Goal: Transaction & Acquisition: Purchase product/service

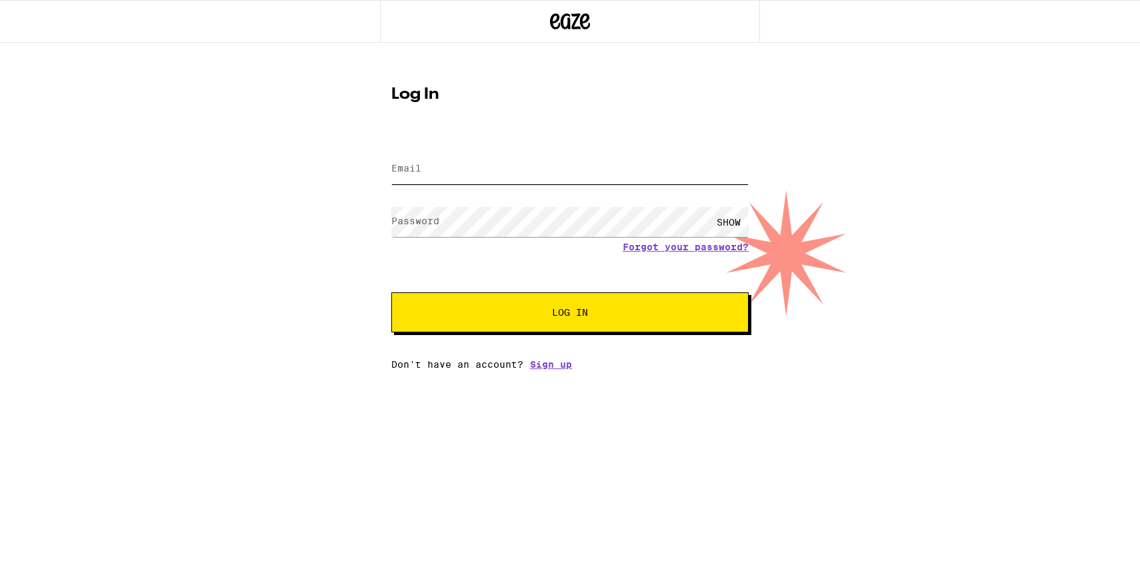
type input "[EMAIL_ADDRESS][DOMAIN_NAME]"
click at [482, 317] on span "Log In" at bounding box center [569, 311] width 249 height 9
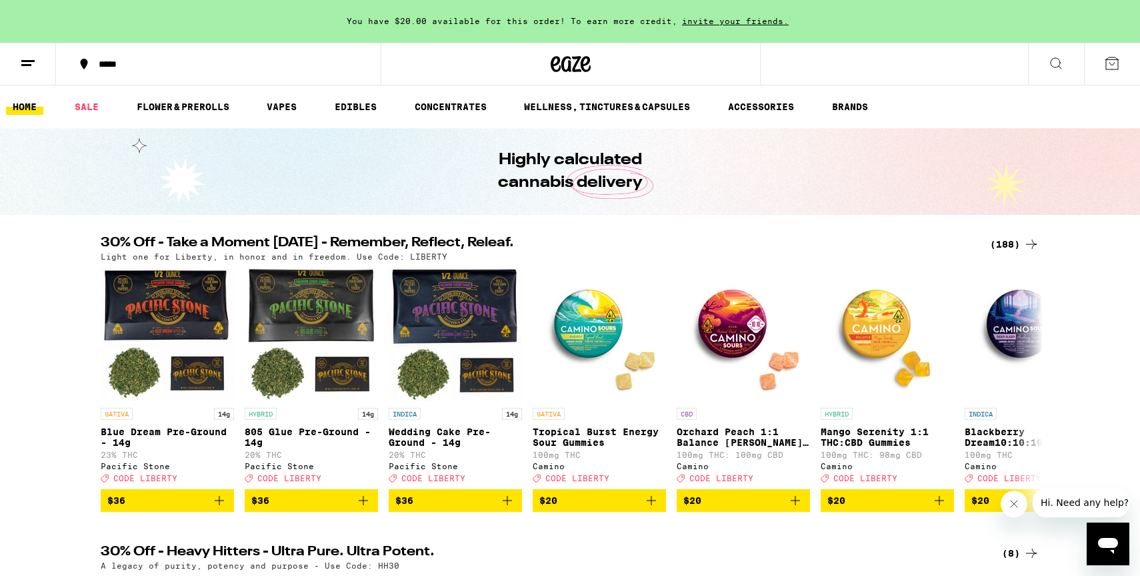
click at [1005, 237] on div "(188)" at bounding box center [1014, 244] width 49 height 16
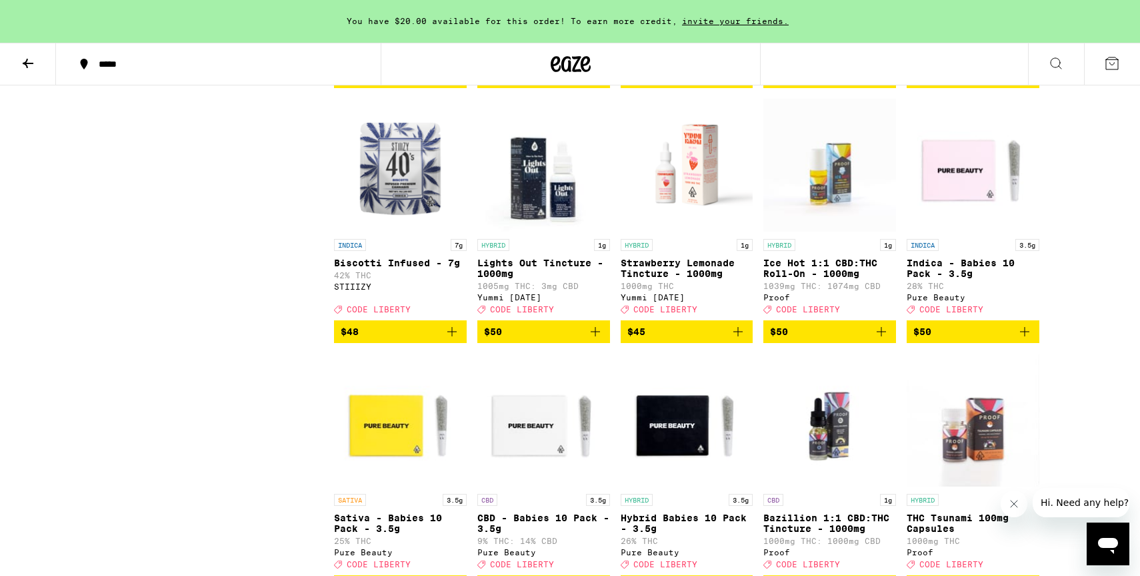
scroll to position [8458, 0]
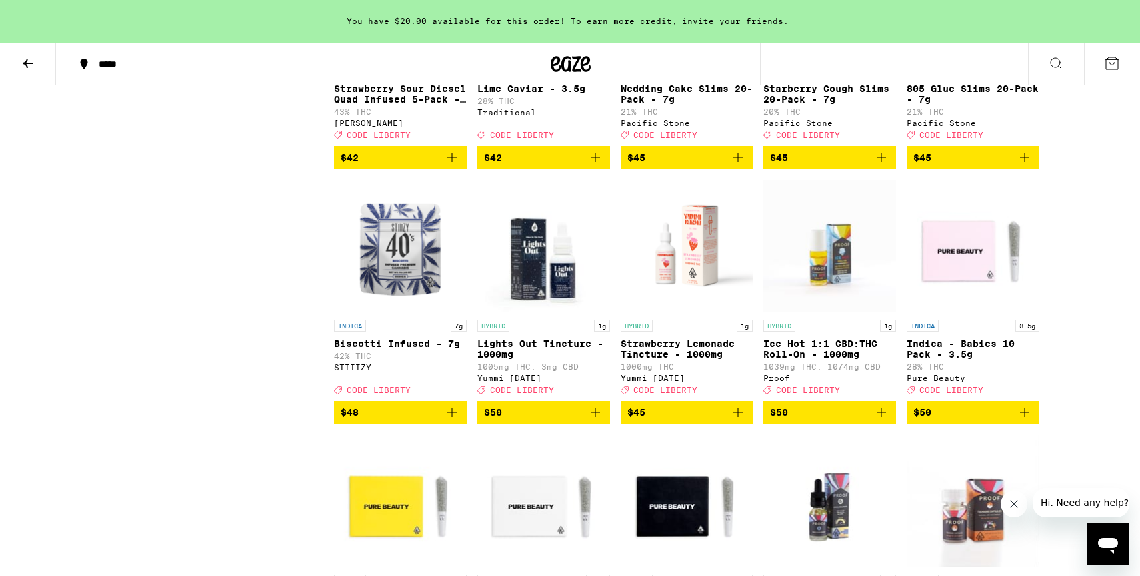
click at [741, 165] on icon "Add to bag" at bounding box center [738, 157] width 16 height 16
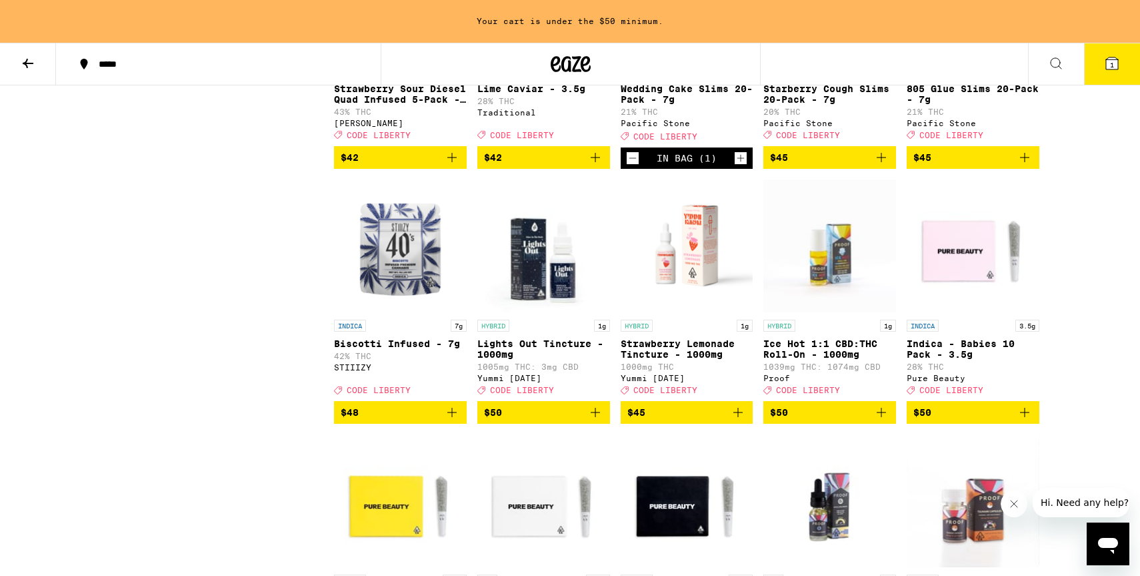
click at [887, 165] on icon "Add to bag" at bounding box center [882, 157] width 16 height 16
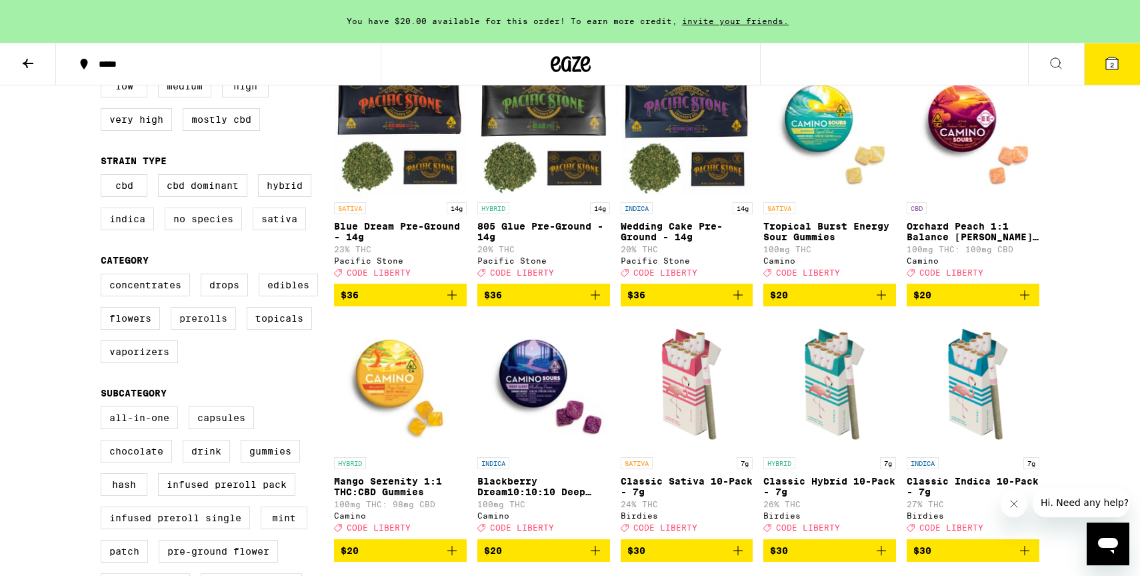
scroll to position [181, 0]
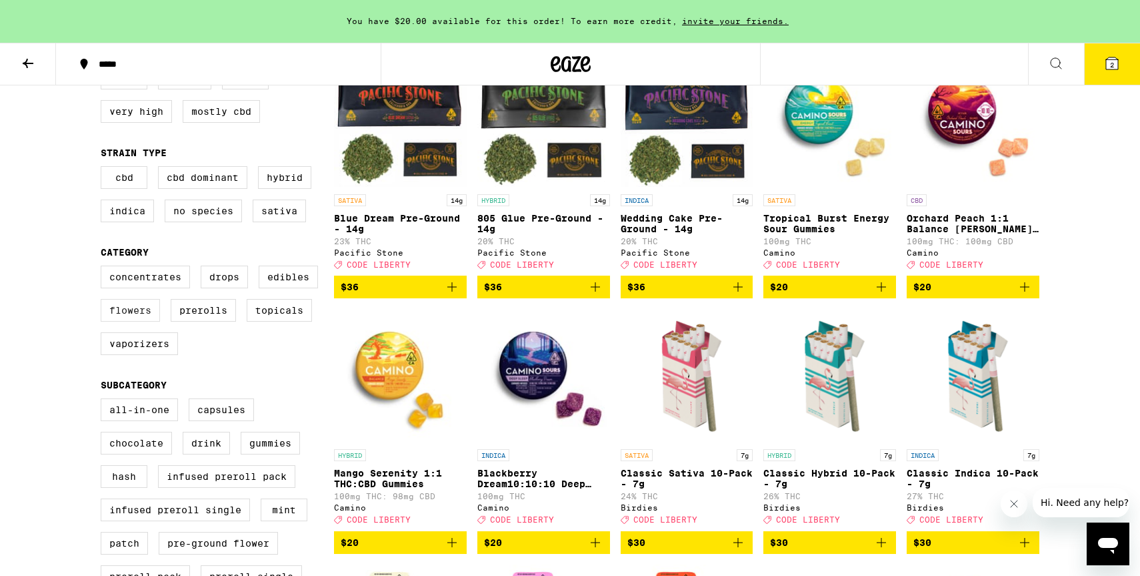
click at [133, 321] on label "Flowers" at bounding box center [130, 310] width 59 height 23
click at [104, 268] on input "Flowers" at bounding box center [103, 267] width 1 height 1
checkbox input "true"
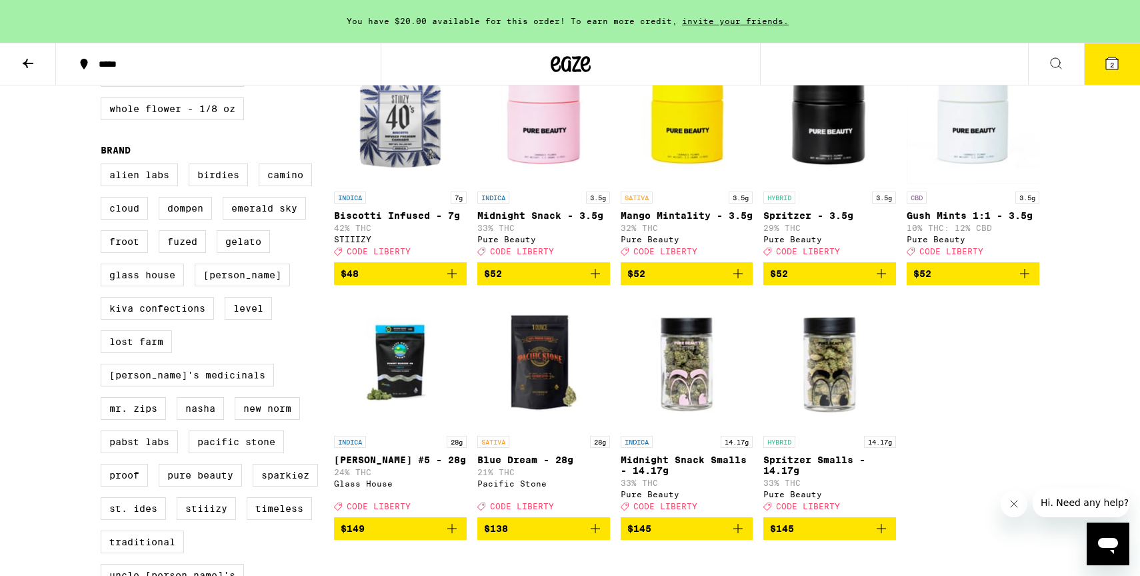
scroll to position [996, 0]
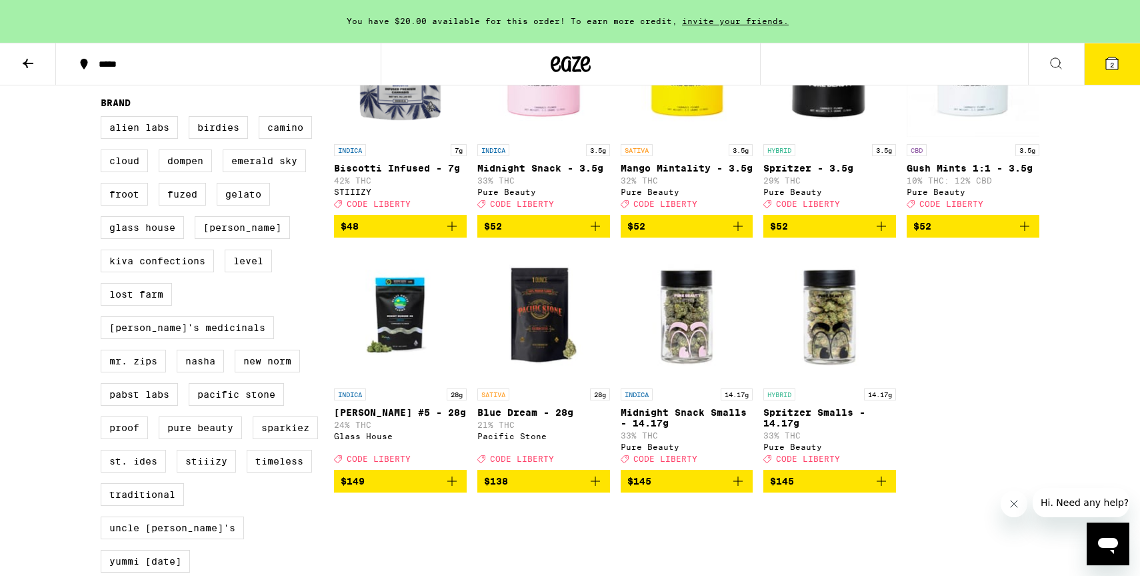
click at [598, 234] on icon "Add to bag" at bounding box center [596, 226] width 16 height 16
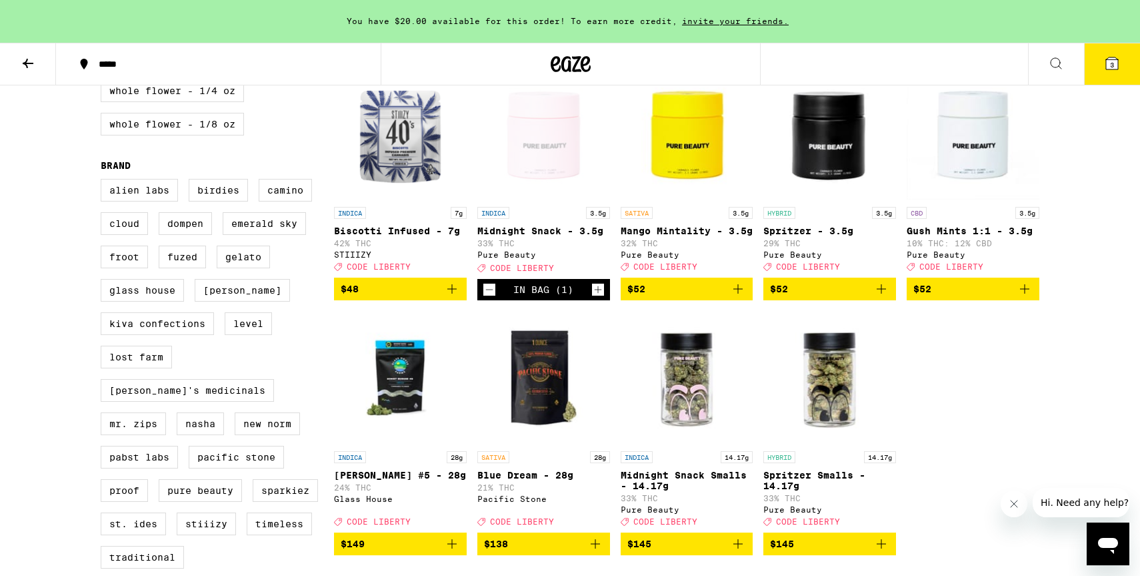
scroll to position [872, 0]
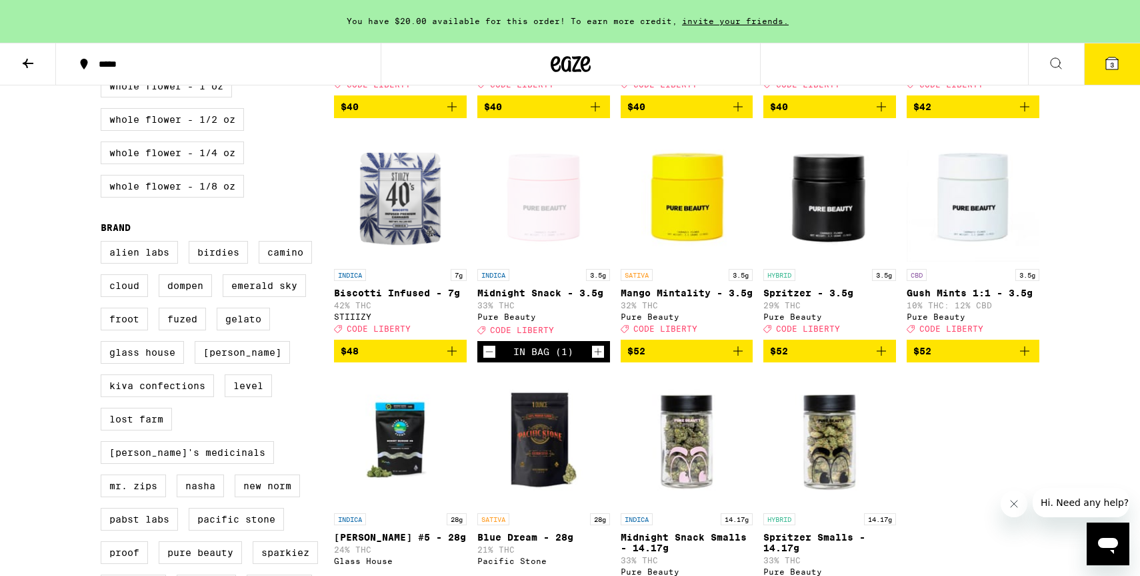
click at [541, 209] on div "Open page for Midnight Snack - 3.5g from Pure Beauty" at bounding box center [543, 195] width 133 height 133
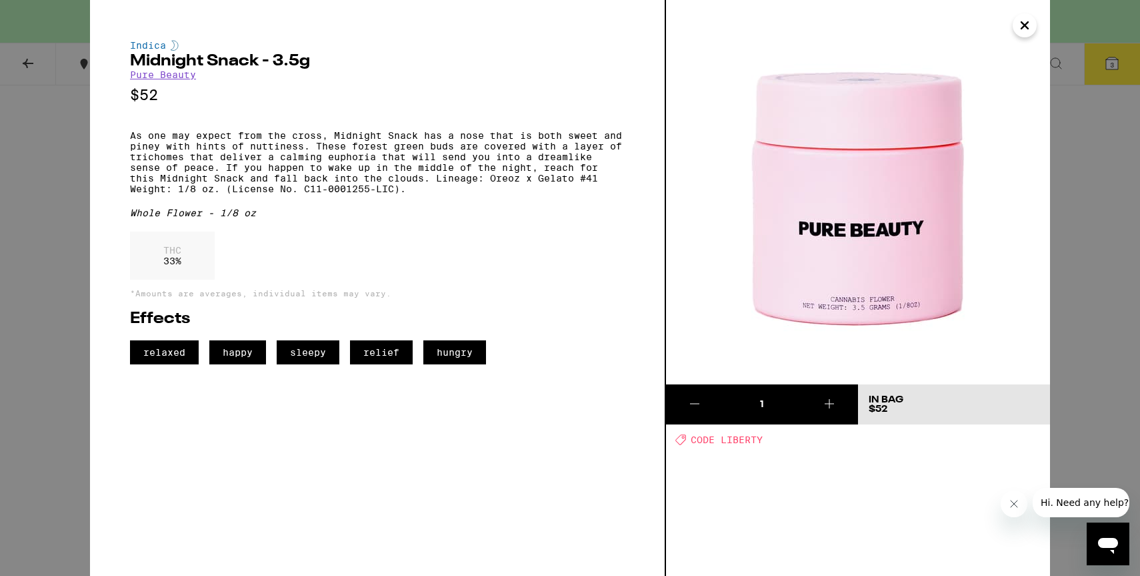
click at [1023, 35] on button "Close" at bounding box center [1025, 25] width 24 height 24
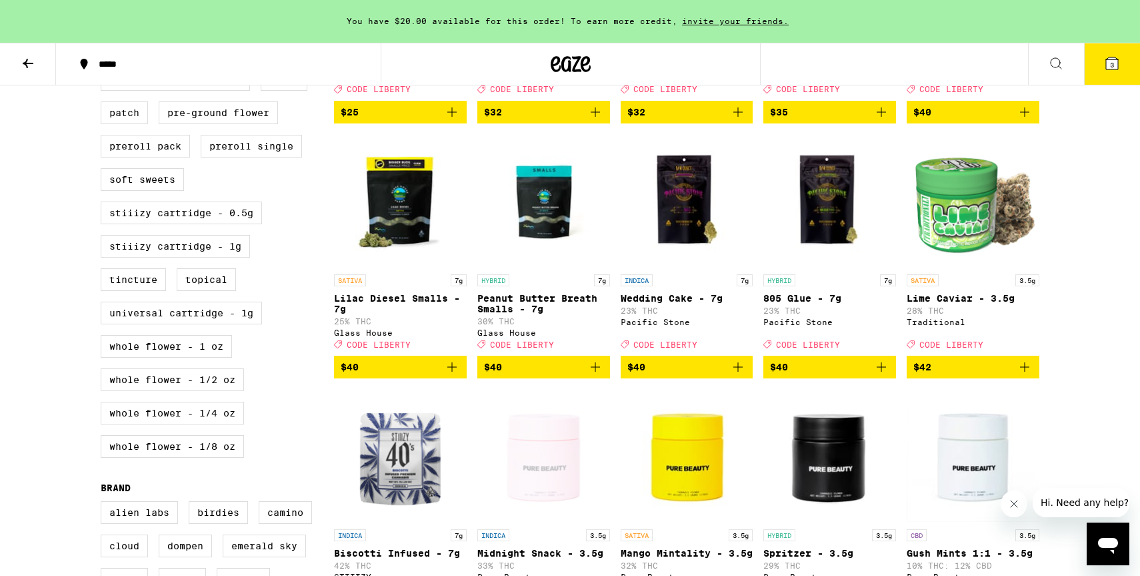
scroll to position [257, 0]
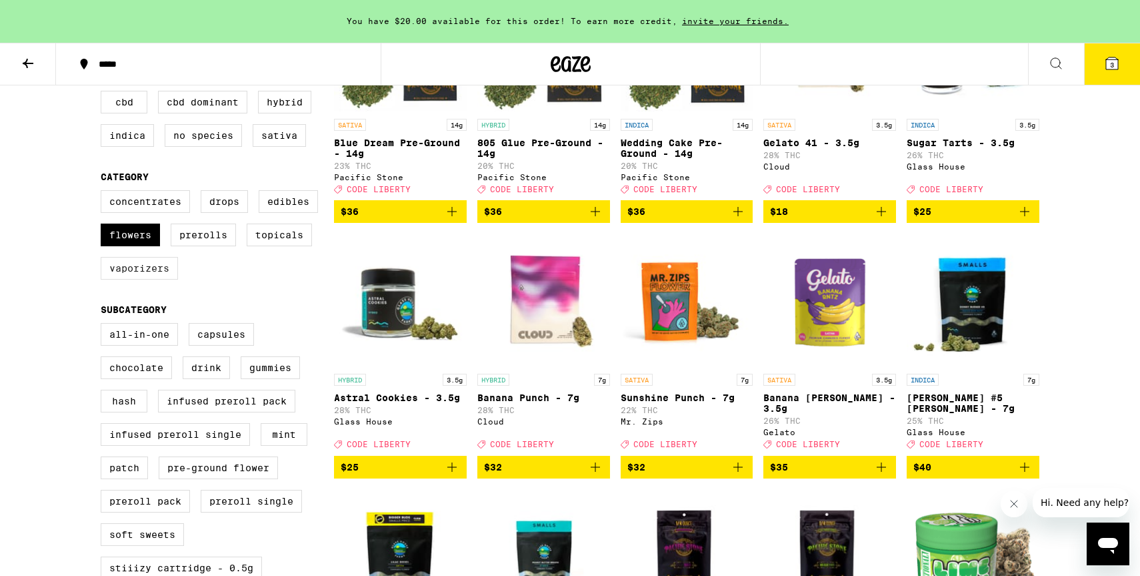
click at [128, 279] on label "Vaporizers" at bounding box center [139, 268] width 77 height 23
click at [104, 193] on input "Vaporizers" at bounding box center [103, 192] width 1 height 1
checkbox input "true"
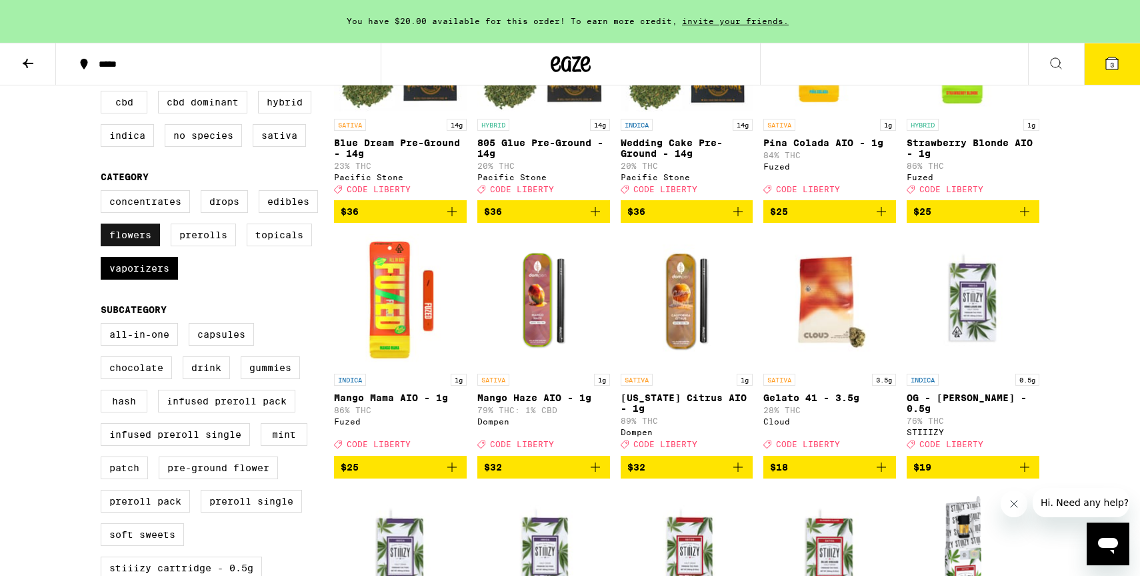
click at [135, 246] on label "Flowers" at bounding box center [130, 234] width 59 height 23
click at [104, 193] on input "Flowers" at bounding box center [103, 192] width 1 height 1
checkbox input "false"
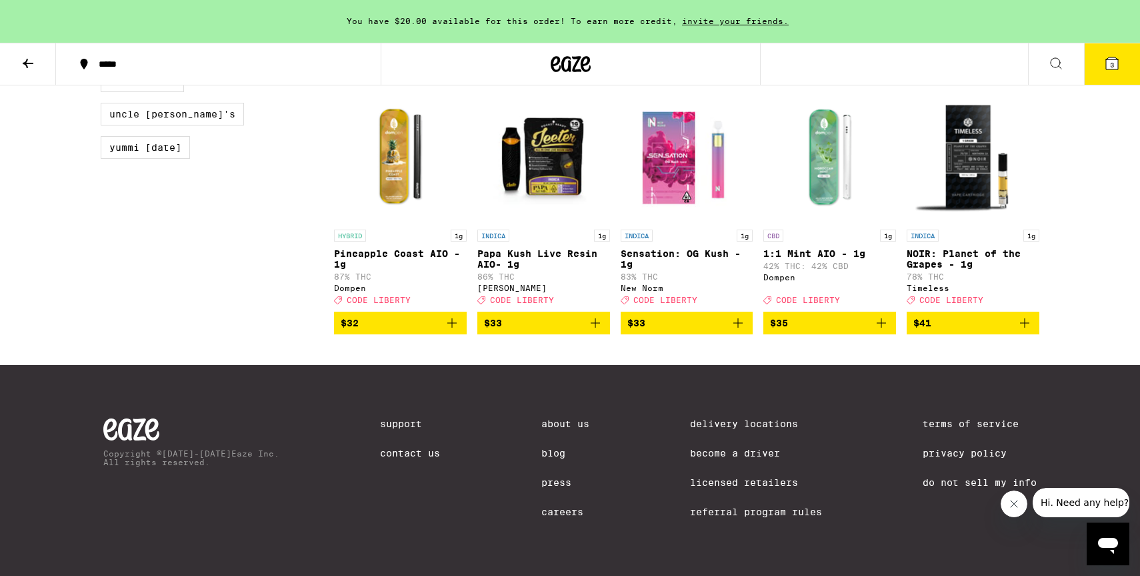
scroll to position [1448, 0]
click at [530, 143] on img "Open page for Papa Kush Live Resin AIO- 1g from Jeeter" at bounding box center [543, 155] width 133 height 133
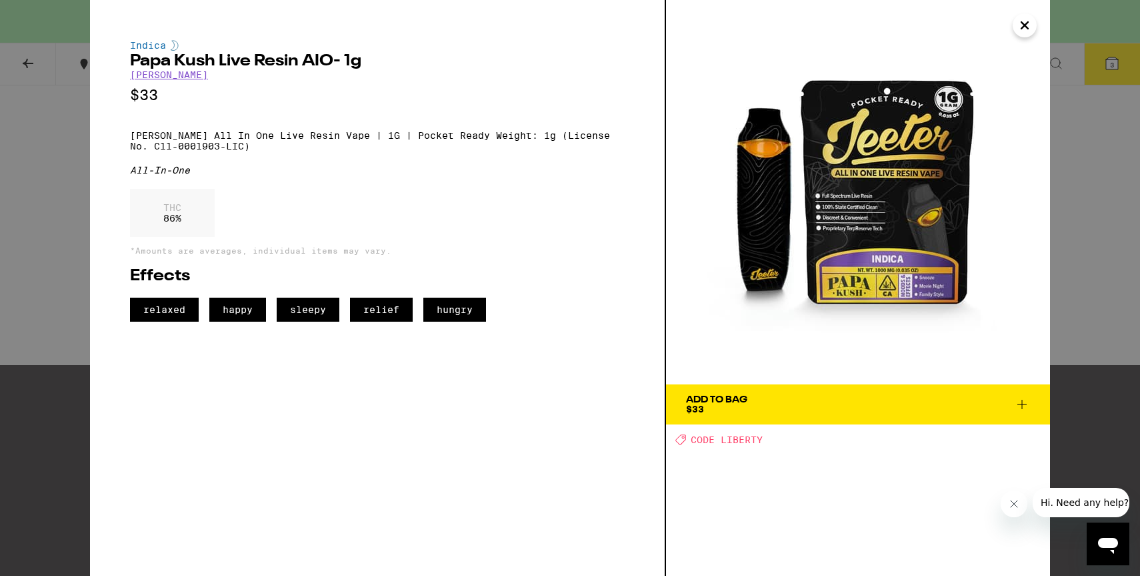
click at [842, 407] on span "Add To Bag $33" at bounding box center [858, 404] width 344 height 19
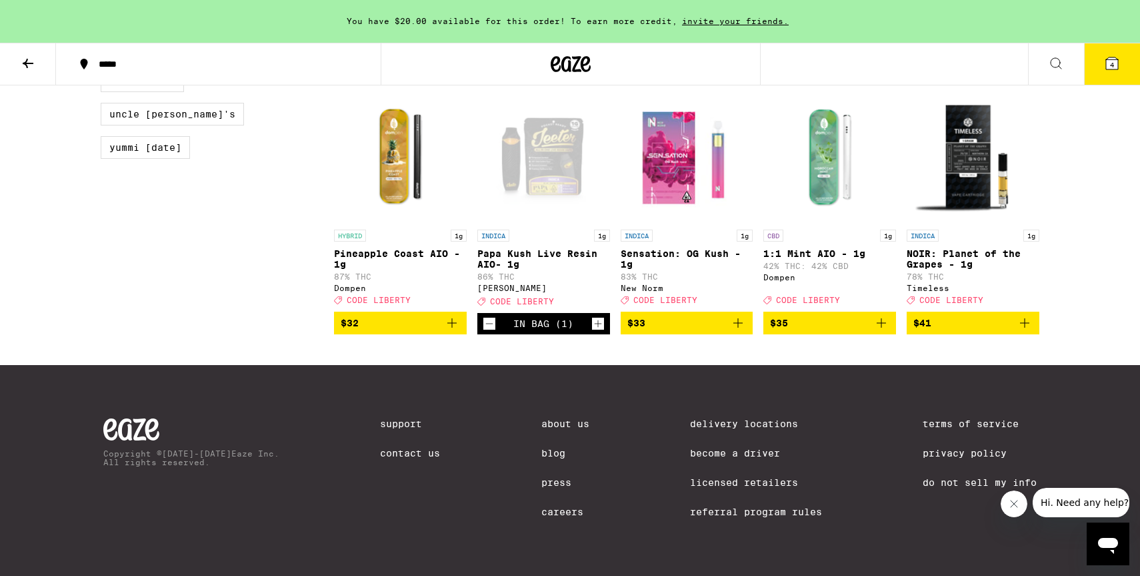
scroll to position [945, 0]
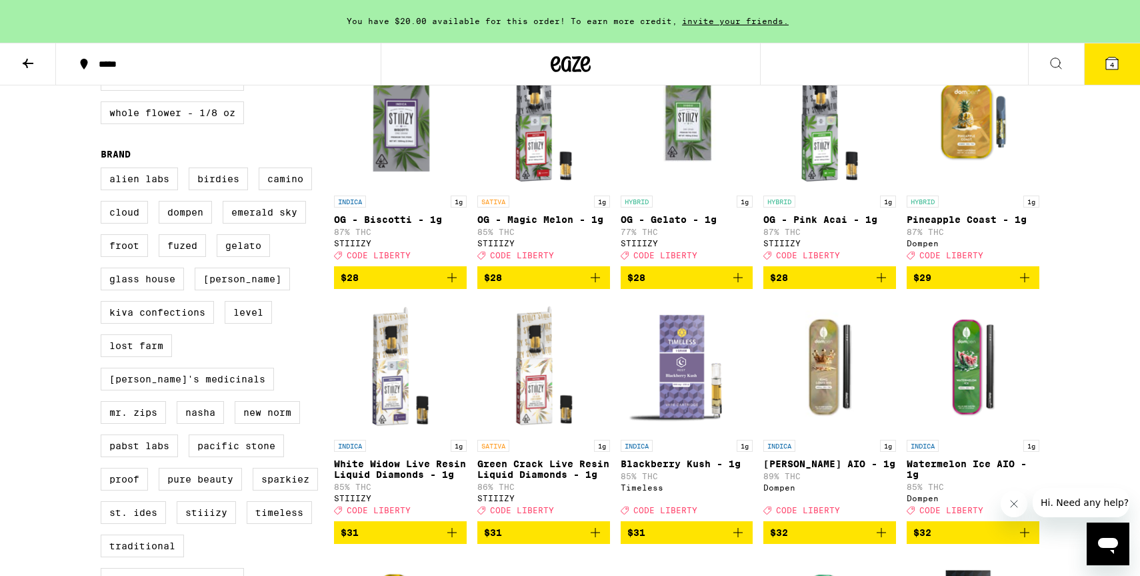
click at [974, 378] on img "Open page for Watermelon Ice AIO - 1g from Dompen" at bounding box center [973, 365] width 133 height 133
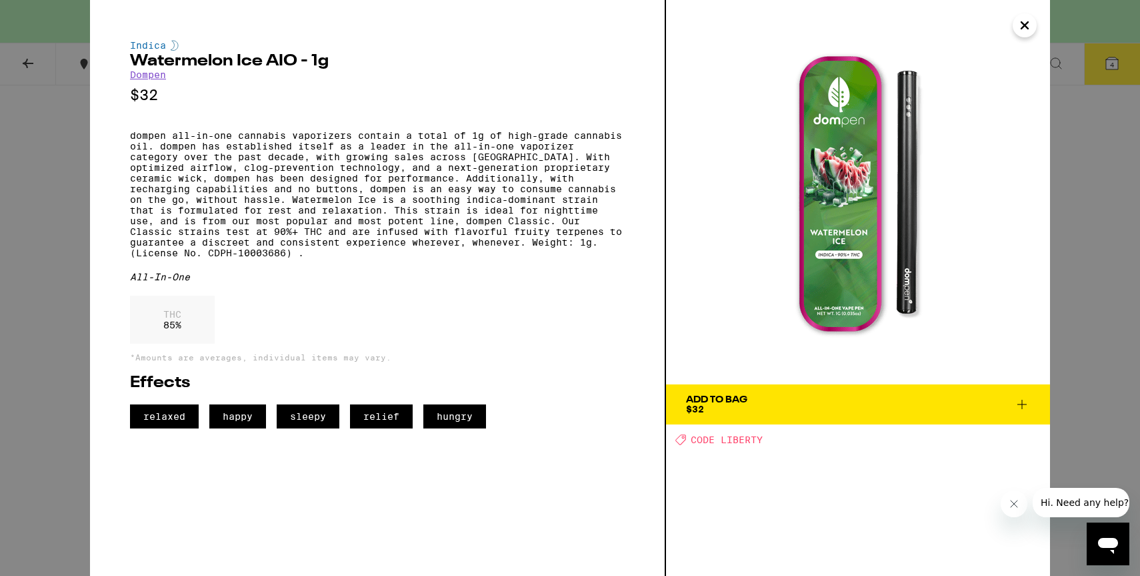
click at [1028, 25] on icon "Close" at bounding box center [1025, 25] width 16 height 20
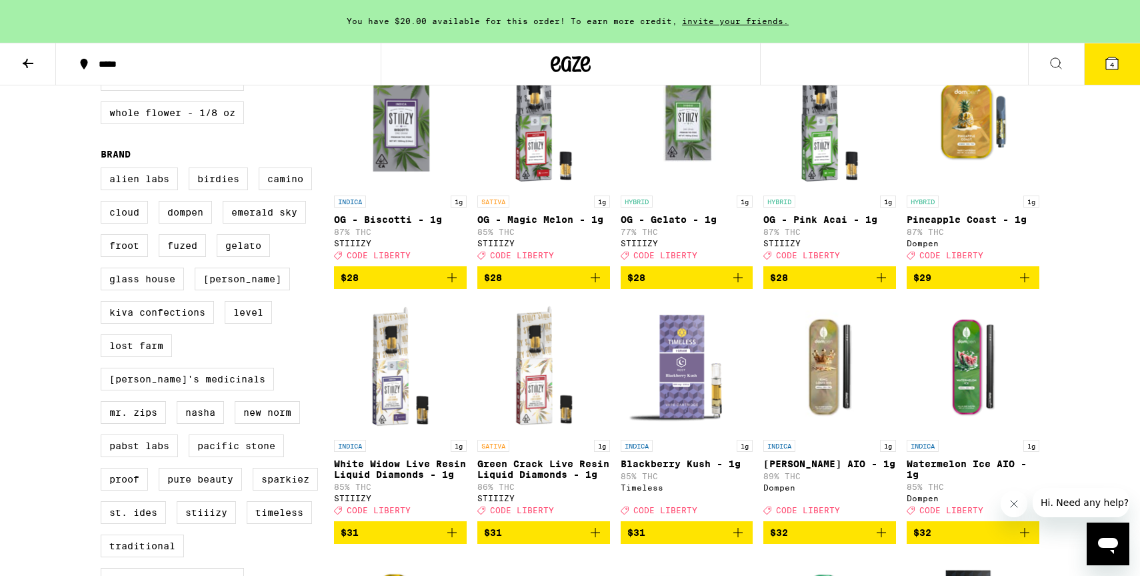
scroll to position [1162, 0]
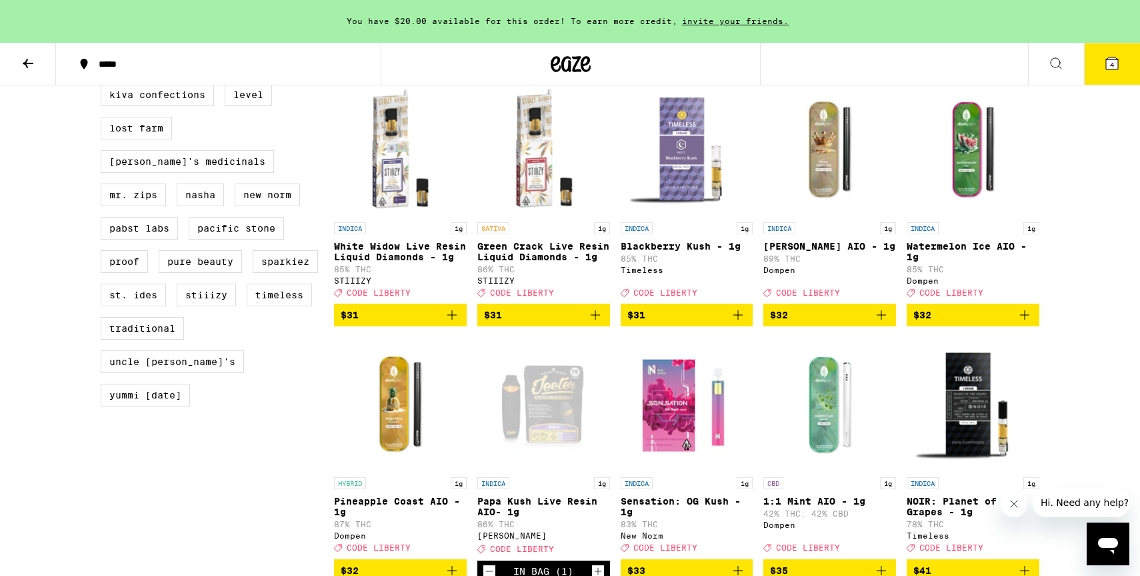
click at [556, 428] on div "Open page for Papa Kush Live Resin AIO- 1g from Jeeter" at bounding box center [543, 403] width 133 height 133
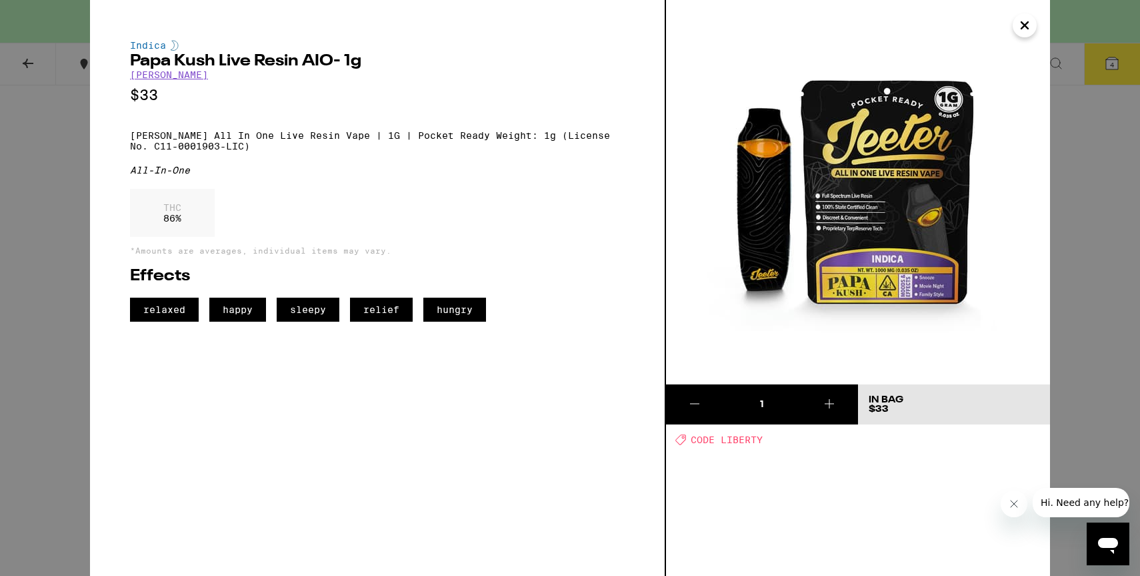
click at [1026, 28] on icon "Close" at bounding box center [1025, 25] width 16 height 20
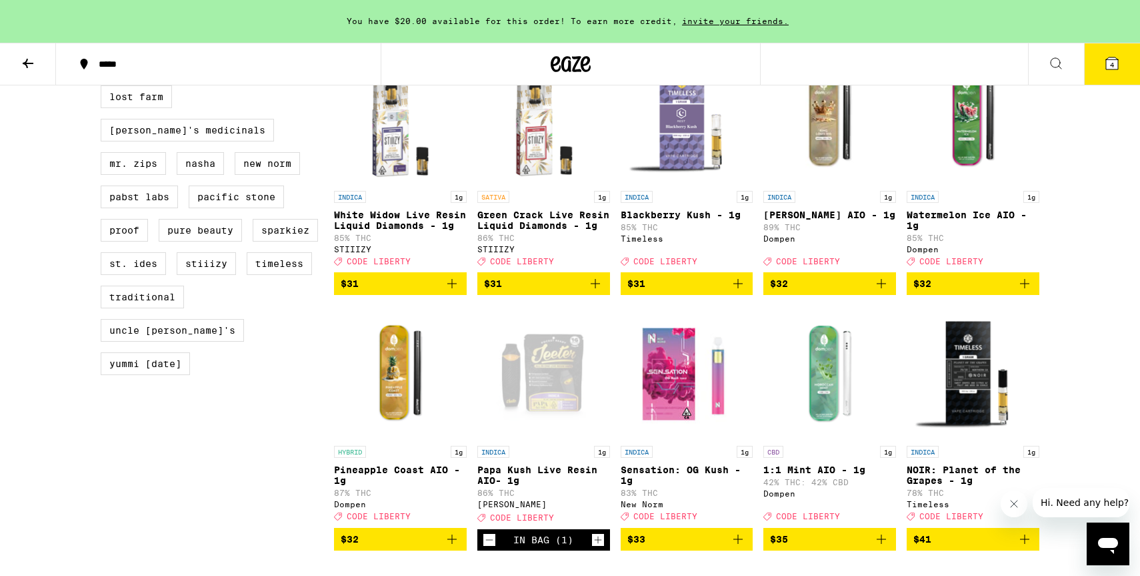
click at [1110, 68] on span "4" at bounding box center [1112, 65] width 4 height 8
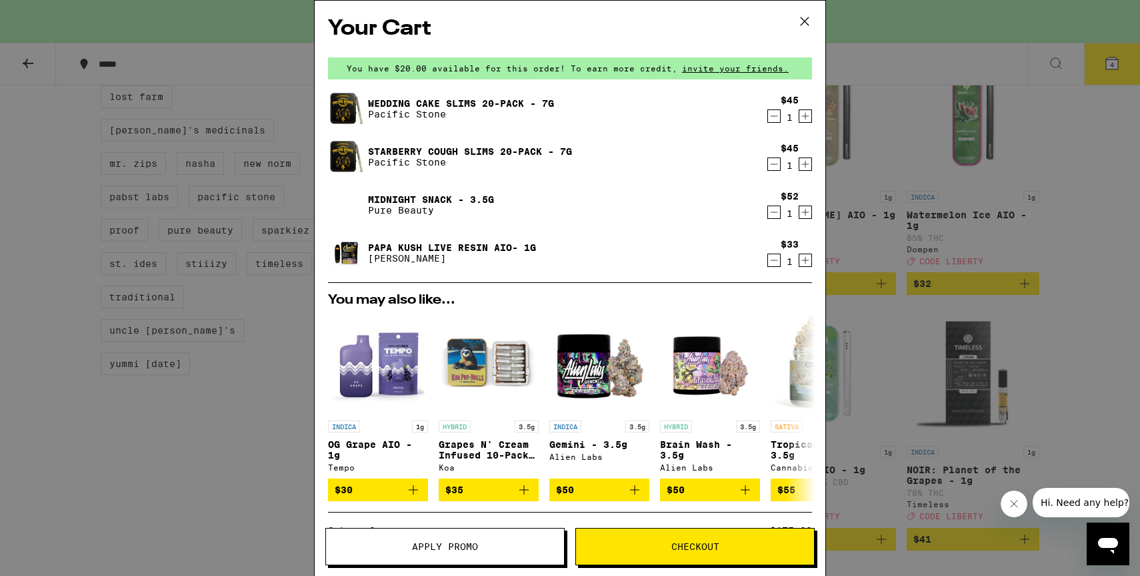
click at [173, 344] on div "Your Cart You have $20.00 available for this order! To earn more credit, invite…" at bounding box center [570, 288] width 1140 height 576
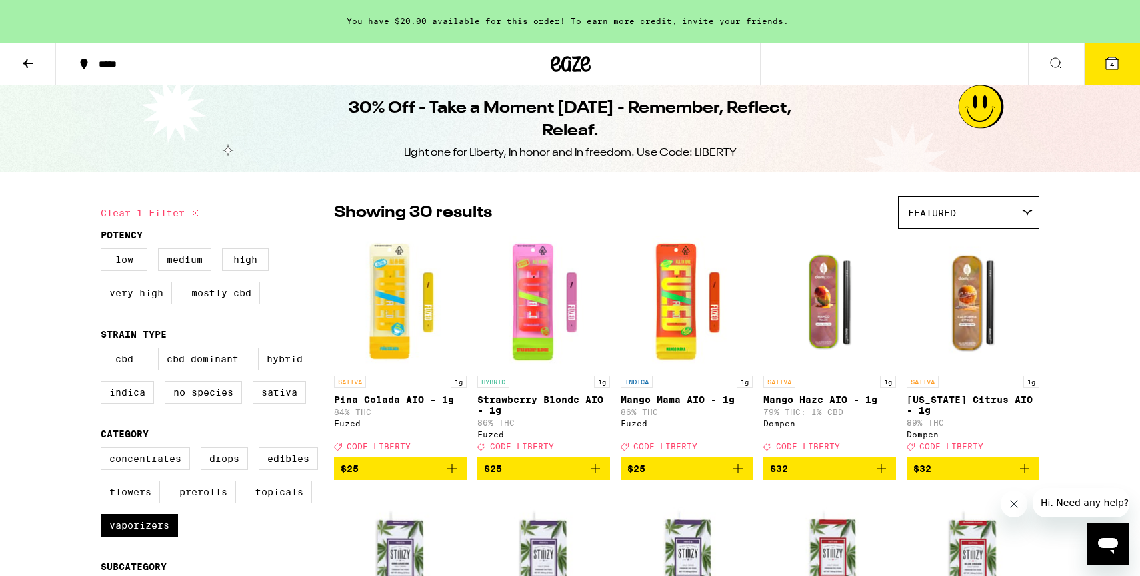
click at [1108, 80] on button "4" at bounding box center [1112, 63] width 56 height 41
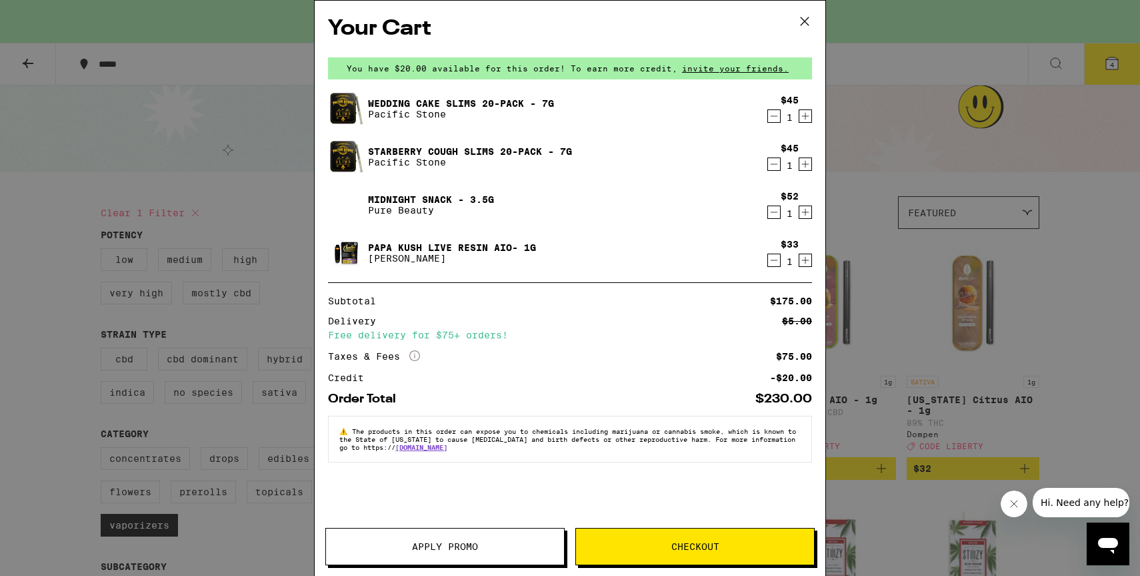
click at [483, 542] on span "Apply Promo" at bounding box center [445, 546] width 238 height 9
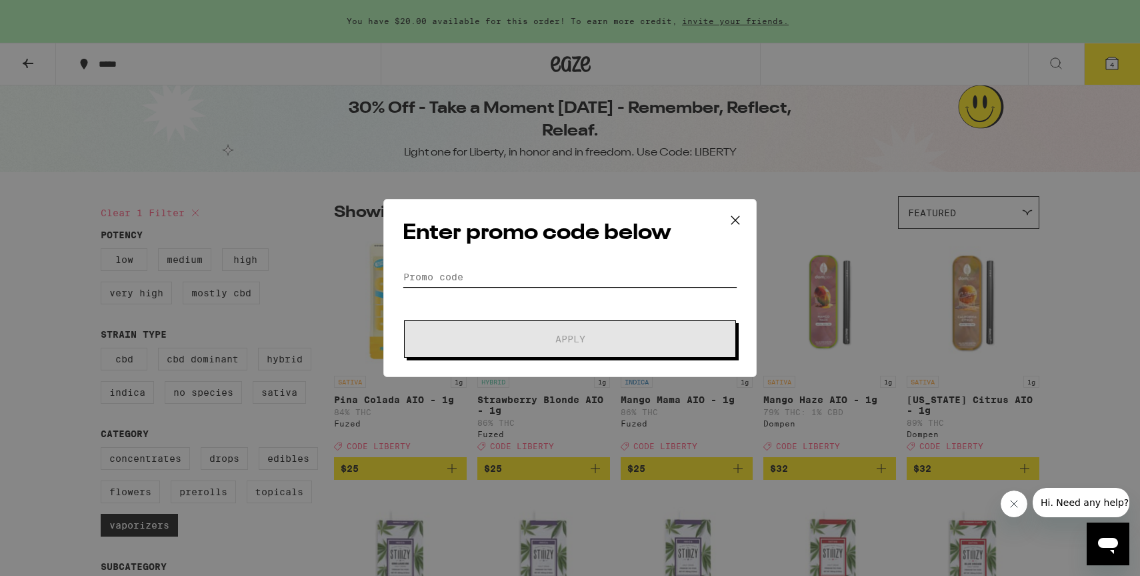
click at [459, 271] on input "Promo Code" at bounding box center [570, 277] width 335 height 20
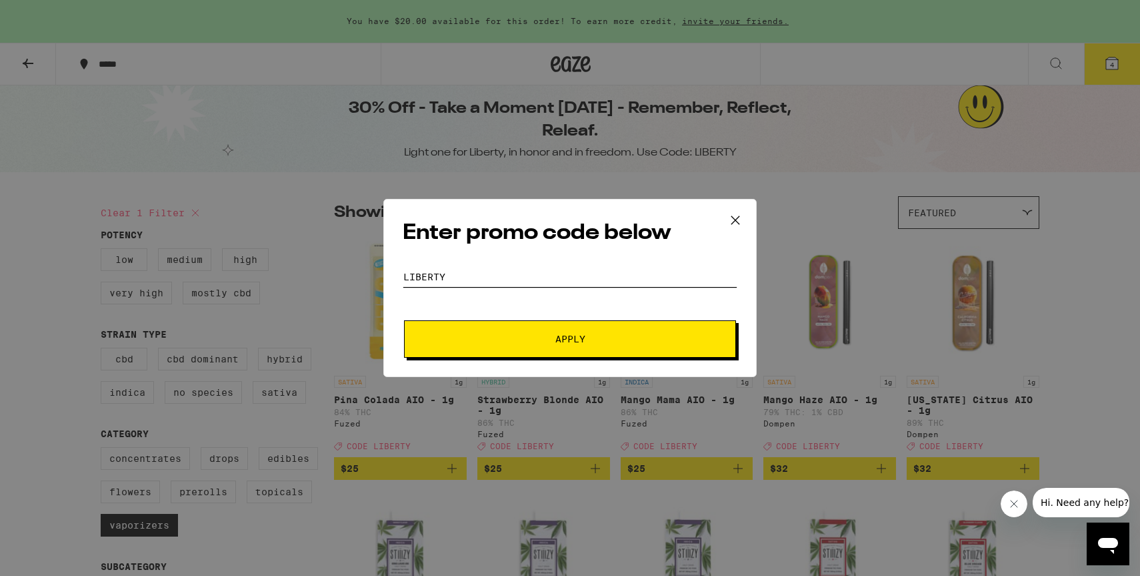
type input "liberty"
click at [404, 320] on button "Apply" at bounding box center [570, 338] width 332 height 37
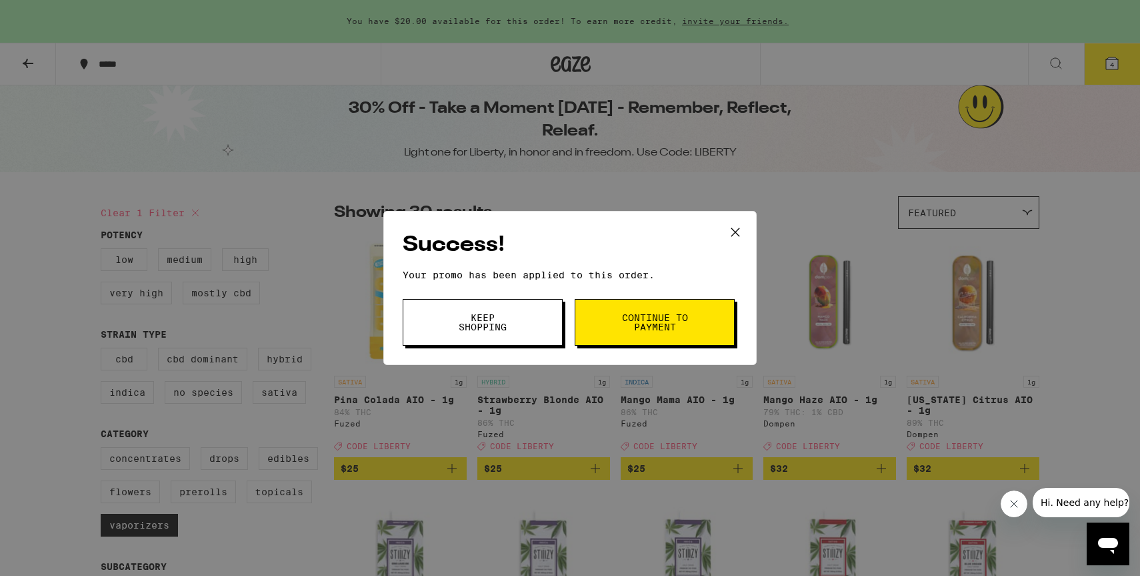
click at [736, 233] on icon at bounding box center [736, 232] width 20 height 20
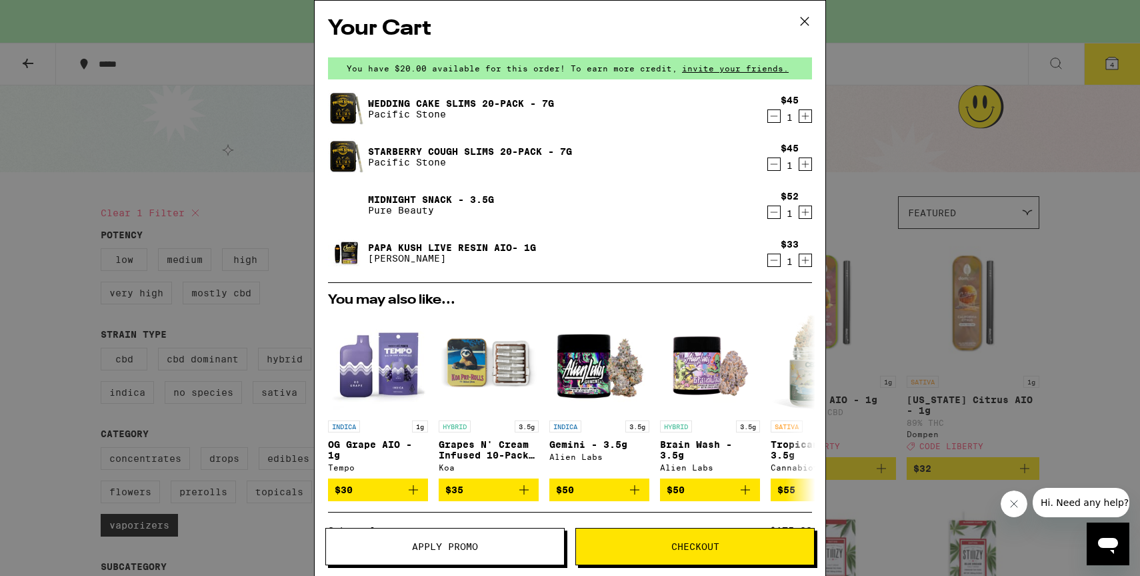
click at [479, 152] on link "Starberry Cough Slims 20-Pack - 7g" at bounding box center [470, 151] width 204 height 11
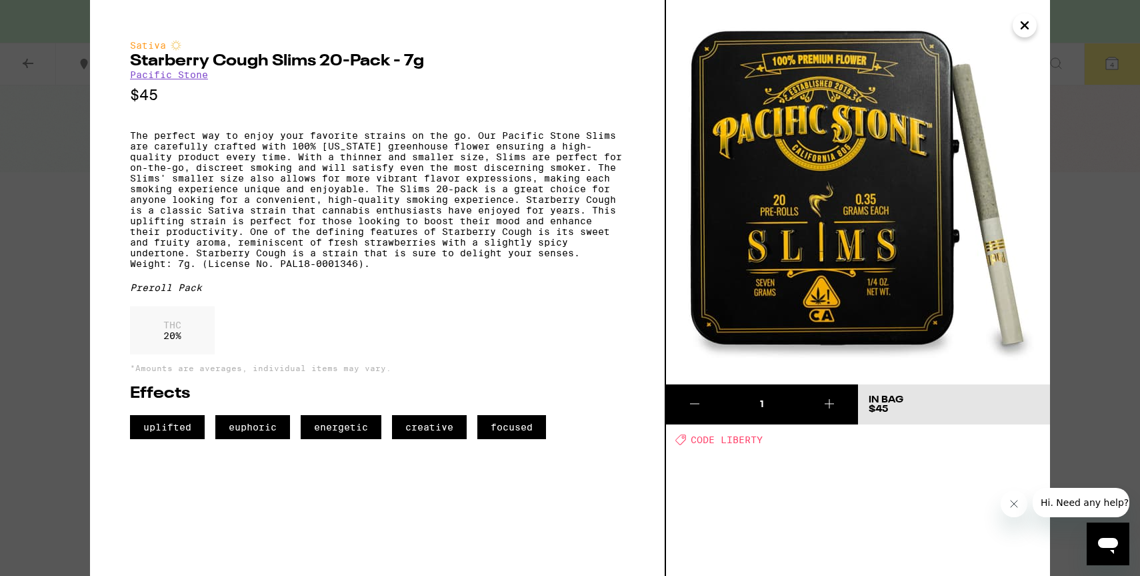
click at [1034, 24] on button "Close" at bounding box center [1025, 25] width 24 height 24
